Goal: Complete application form

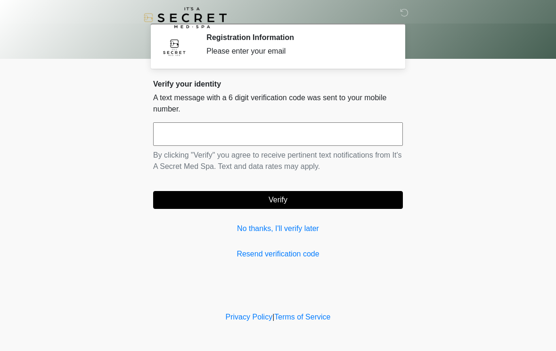
click at [218, 136] on input "text" at bounding box center [278, 134] width 250 height 24
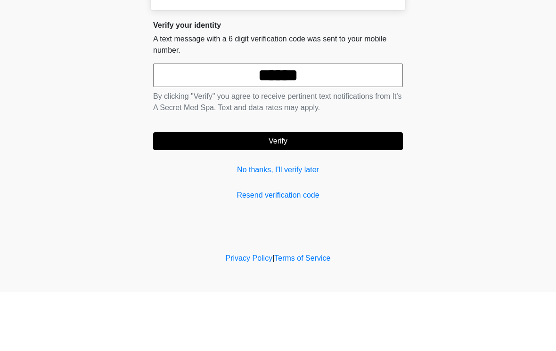
type input "******"
click at [240, 191] on button "Verify" at bounding box center [278, 200] width 250 height 18
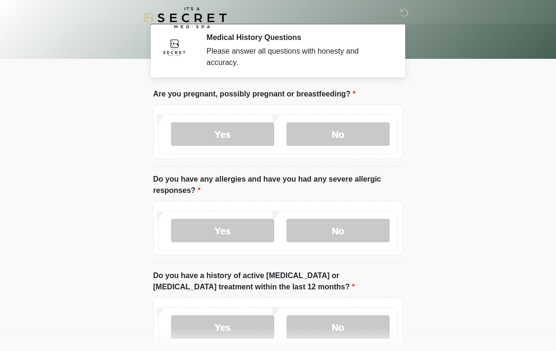
click at [328, 129] on label "No" at bounding box center [337, 134] width 103 height 24
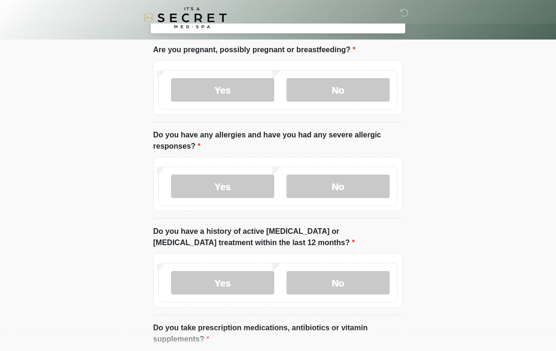
scroll to position [46, 0]
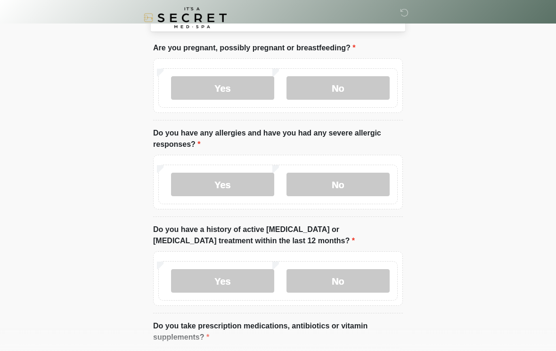
click at [223, 184] on label "Yes" at bounding box center [222, 185] width 103 height 24
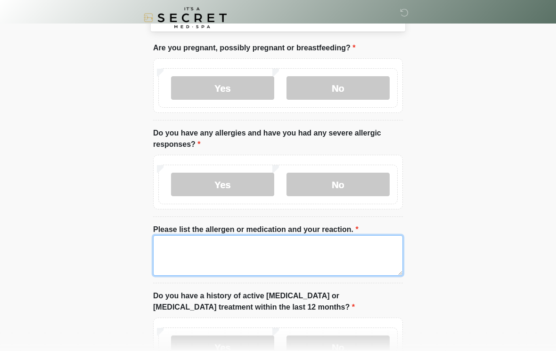
click at [223, 252] on textarea "Please list the allergen or medication and your reaction." at bounding box center [278, 256] width 250 height 41
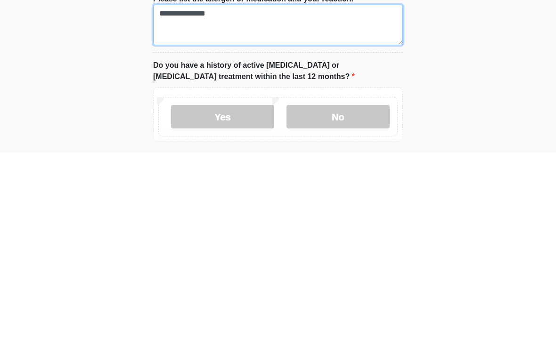
scroll to position [81, 0]
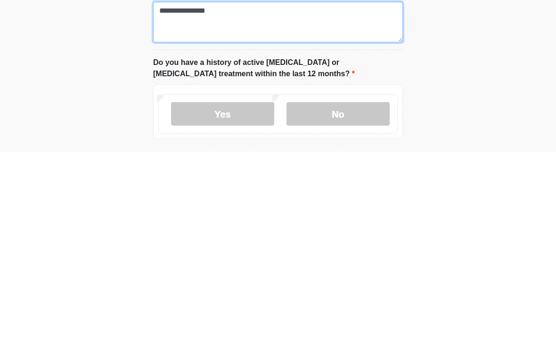
type textarea "**********"
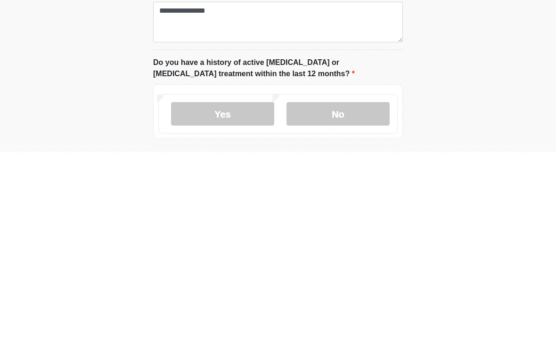
click at [332, 301] on label "No" at bounding box center [337, 313] width 103 height 24
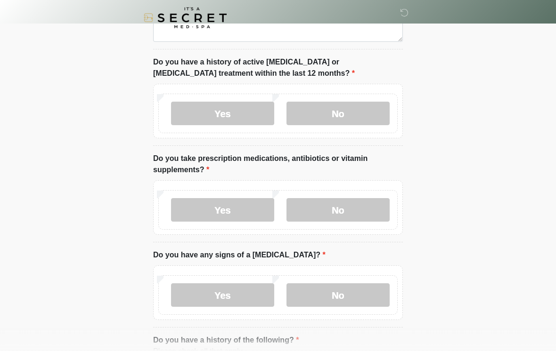
click at [311, 207] on label "No" at bounding box center [337, 210] width 103 height 24
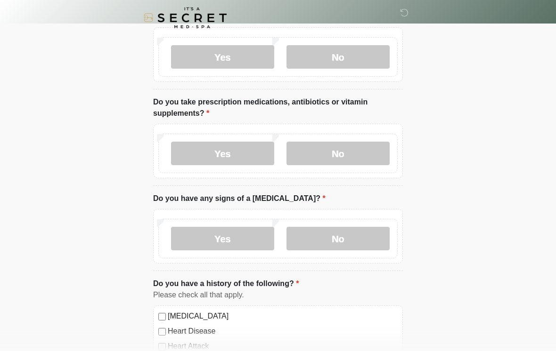
scroll to position [338, 0]
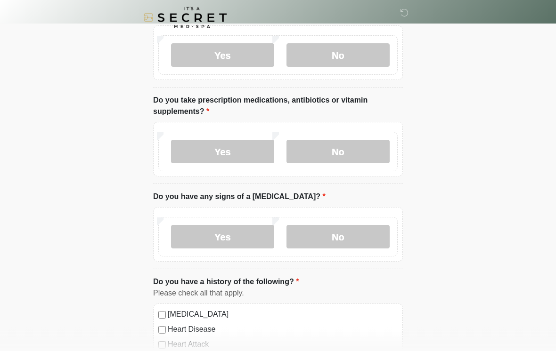
click at [312, 236] on label "No" at bounding box center [337, 238] width 103 height 24
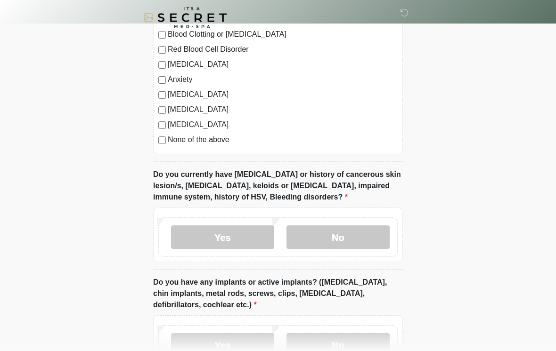
scroll to position [682, 0]
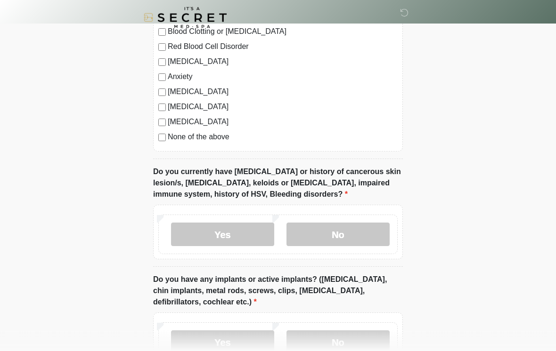
click at [336, 236] on label "No" at bounding box center [337, 235] width 103 height 24
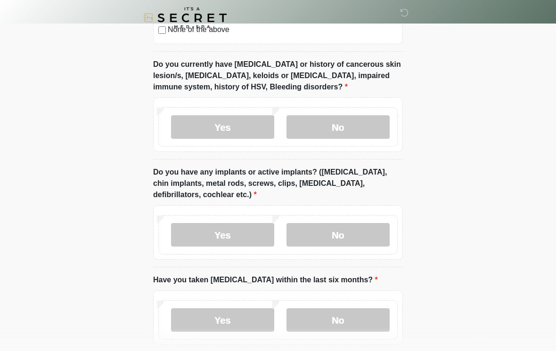
scroll to position [791, 0]
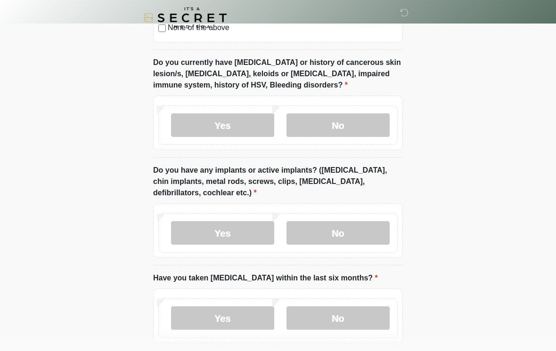
click at [322, 232] on label "No" at bounding box center [337, 233] width 103 height 24
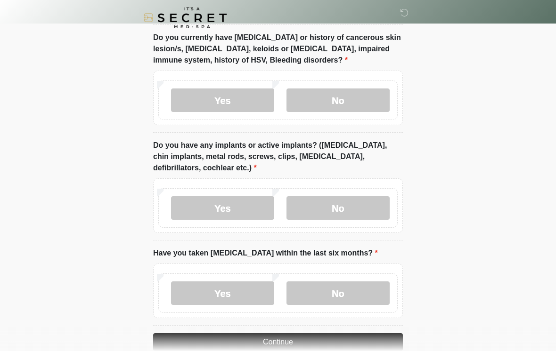
scroll to position [850, 0]
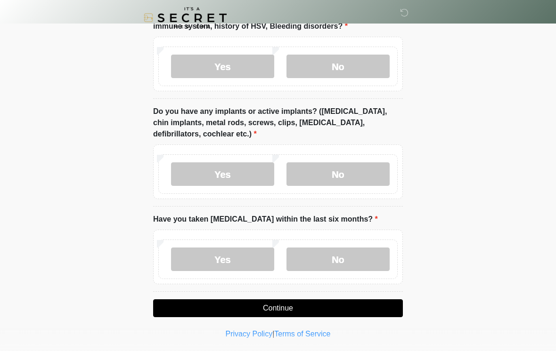
click at [329, 258] on label "No" at bounding box center [337, 260] width 103 height 24
click at [264, 306] on button "Continue" at bounding box center [278, 309] width 250 height 18
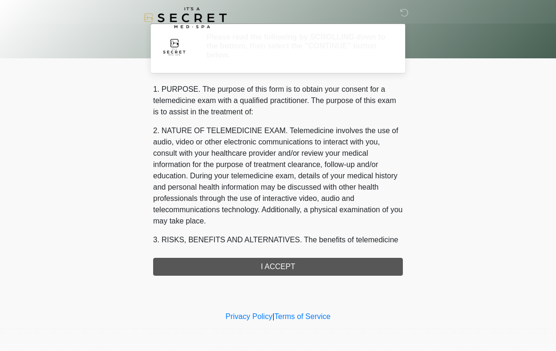
scroll to position [0, 0]
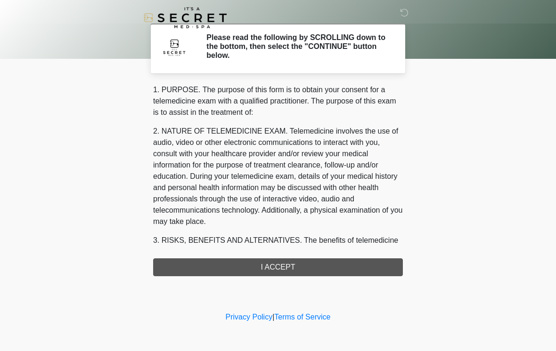
click at [255, 265] on div "1. PURPOSE. The purpose of this form is to obtain your consent for a telemedici…" at bounding box center [278, 180] width 250 height 192
click at [277, 267] on div "1. PURPOSE. The purpose of this form is to obtain your consent for a telemedici…" at bounding box center [278, 180] width 250 height 192
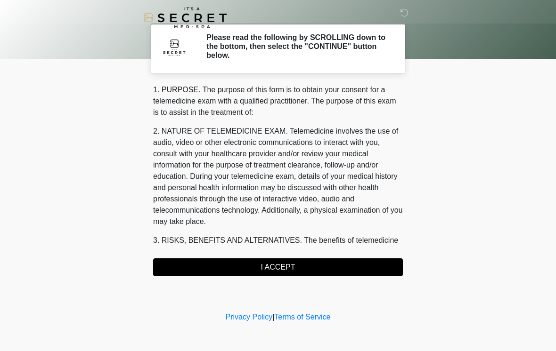
click at [269, 265] on button "I ACCEPT" at bounding box center [278, 268] width 250 height 18
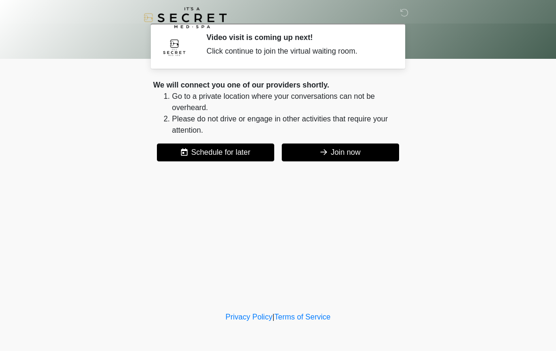
click at [348, 154] on button "Join now" at bounding box center [340, 153] width 117 height 18
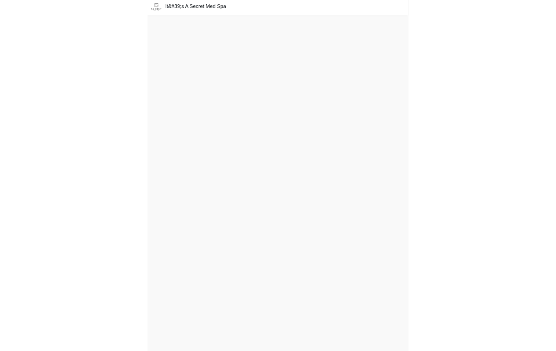
scroll to position [16, 0]
